Goal: Task Accomplishment & Management: Manage account settings

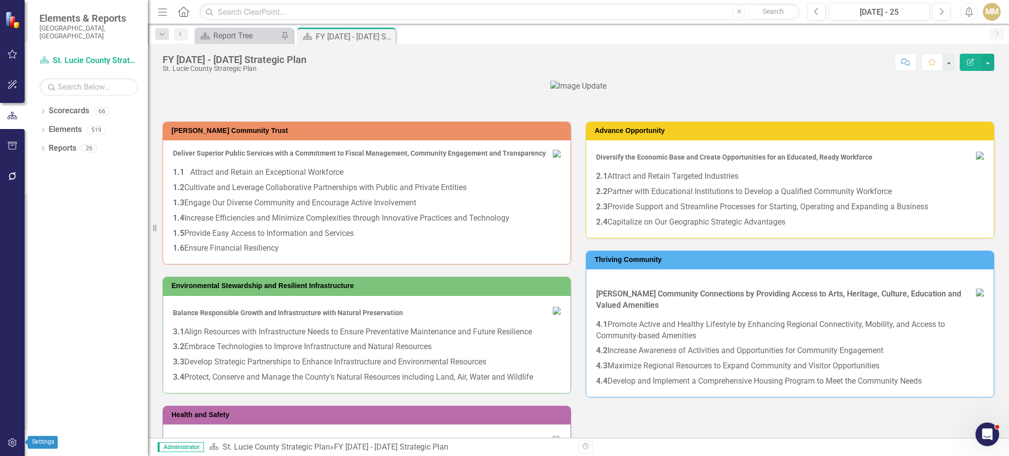
click at [15, 446] on icon "button" at bounding box center [12, 443] width 10 height 8
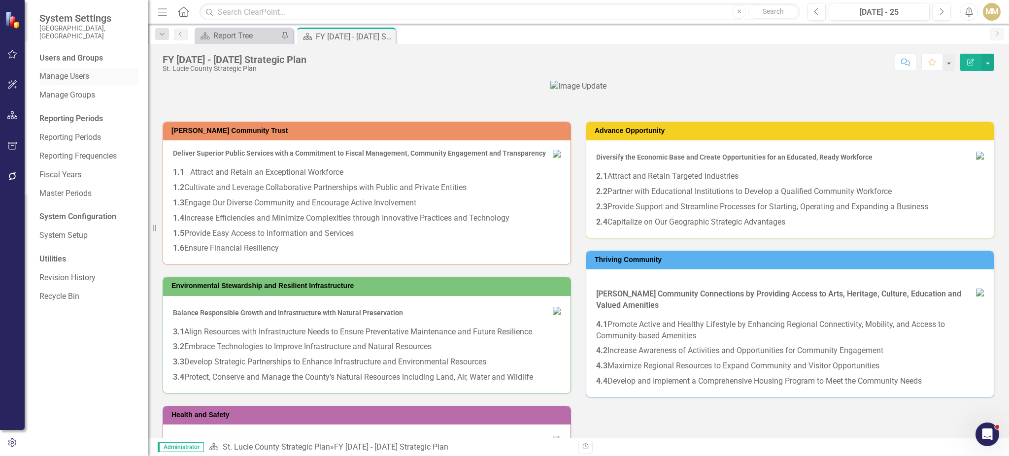
click at [73, 74] on div "Manage Users" at bounding box center [88, 76] width 99 height 16
click at [67, 73] on link "Manage Users" at bounding box center [88, 76] width 99 height 11
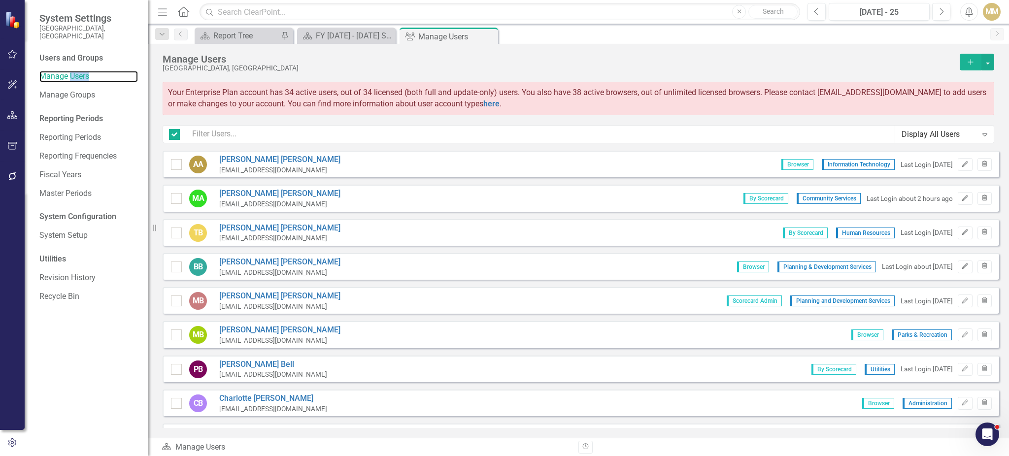
checkbox input "false"
click at [430, 139] on input "text" at bounding box center [540, 134] width 709 height 18
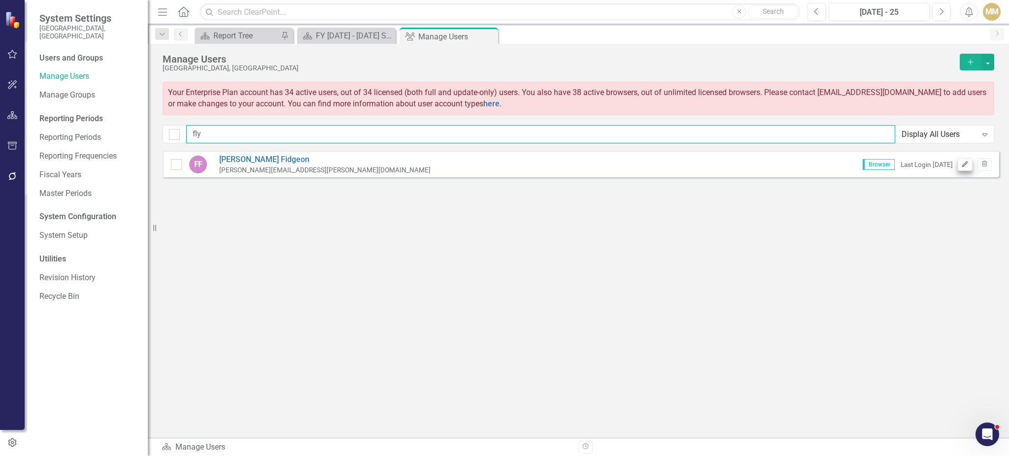
type input "fly"
click at [962, 166] on icon "button" at bounding box center [965, 164] width 6 height 6
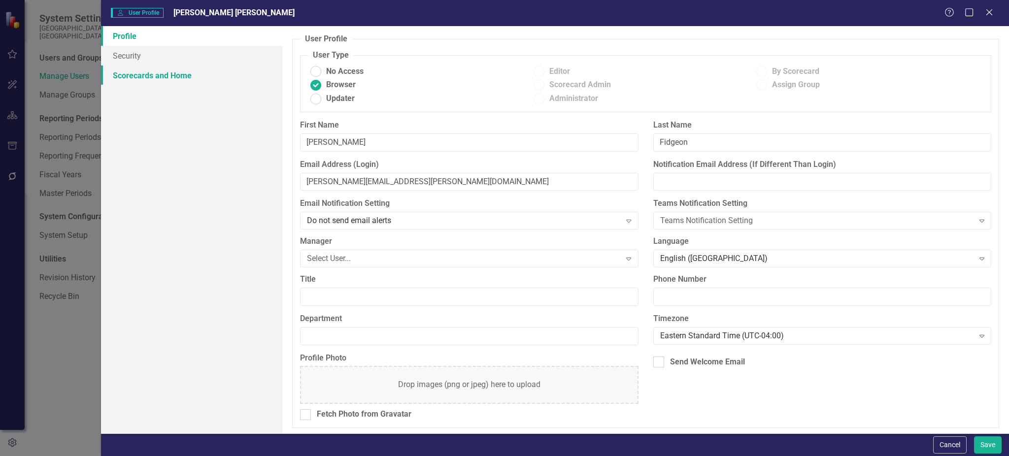
click at [180, 66] on link "Scorecards and Home" at bounding box center [192, 76] width 182 height 20
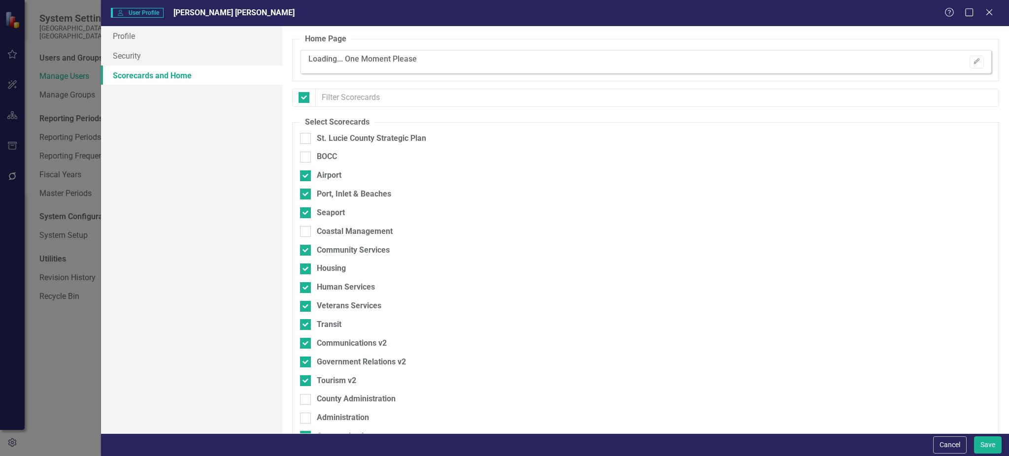
checkbox input "false"
click at [168, 55] on link "Security" at bounding box center [192, 56] width 182 height 20
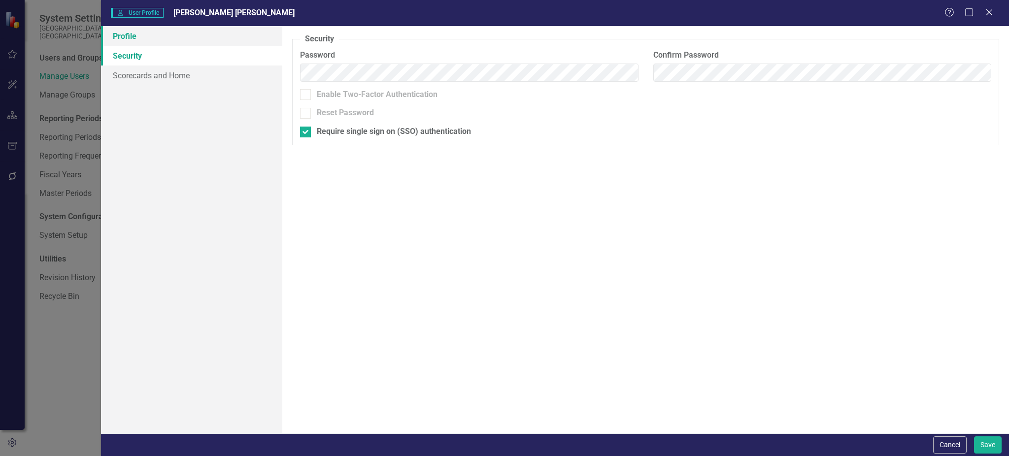
click at [142, 39] on link "Profile" at bounding box center [192, 36] width 182 height 20
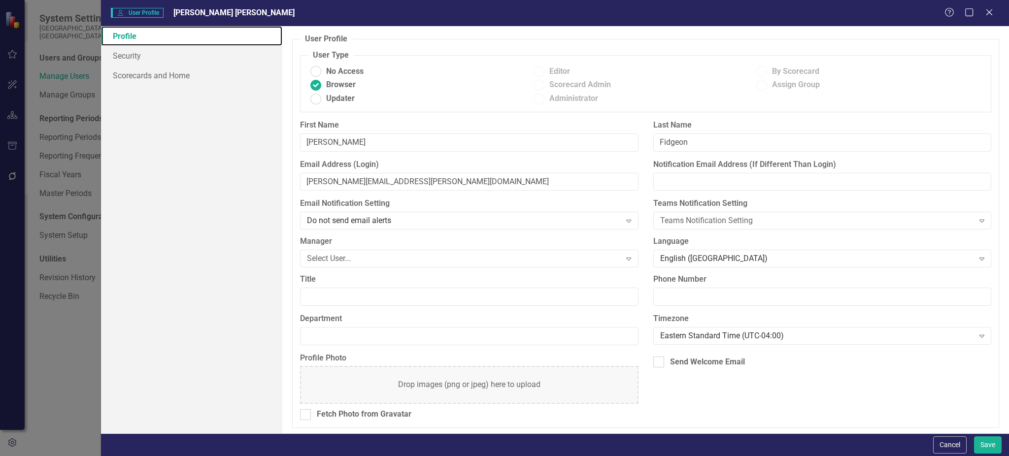
scroll to position [1, 0]
click at [989, 10] on icon "Close" at bounding box center [989, 11] width 12 height 9
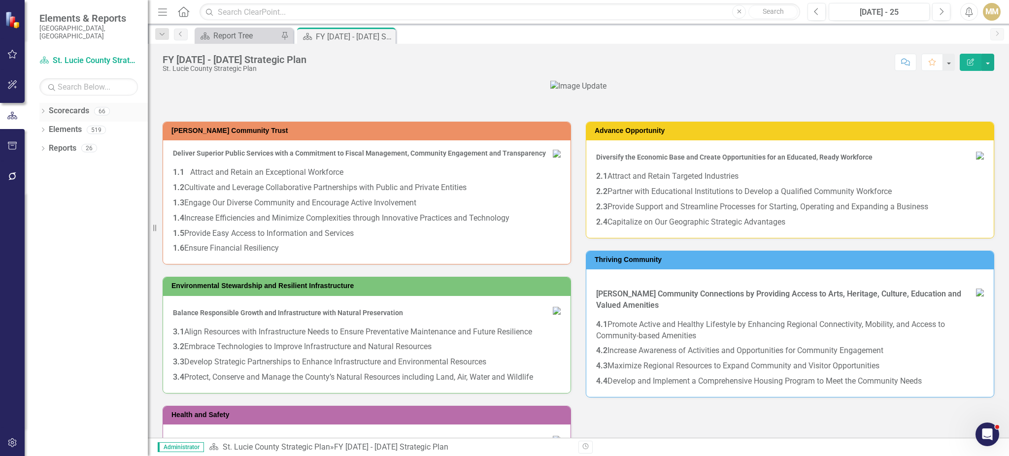
click at [44, 109] on icon "Dropdown" at bounding box center [42, 111] width 7 height 5
click at [44, 127] on icon "Dropdown" at bounding box center [47, 130] width 7 height 6
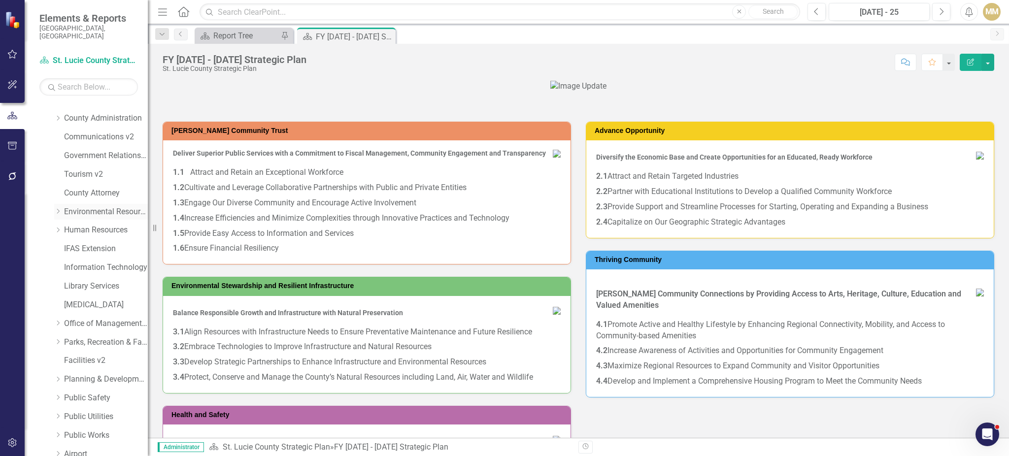
scroll to position [198, 0]
